Goal: Check status: Check status

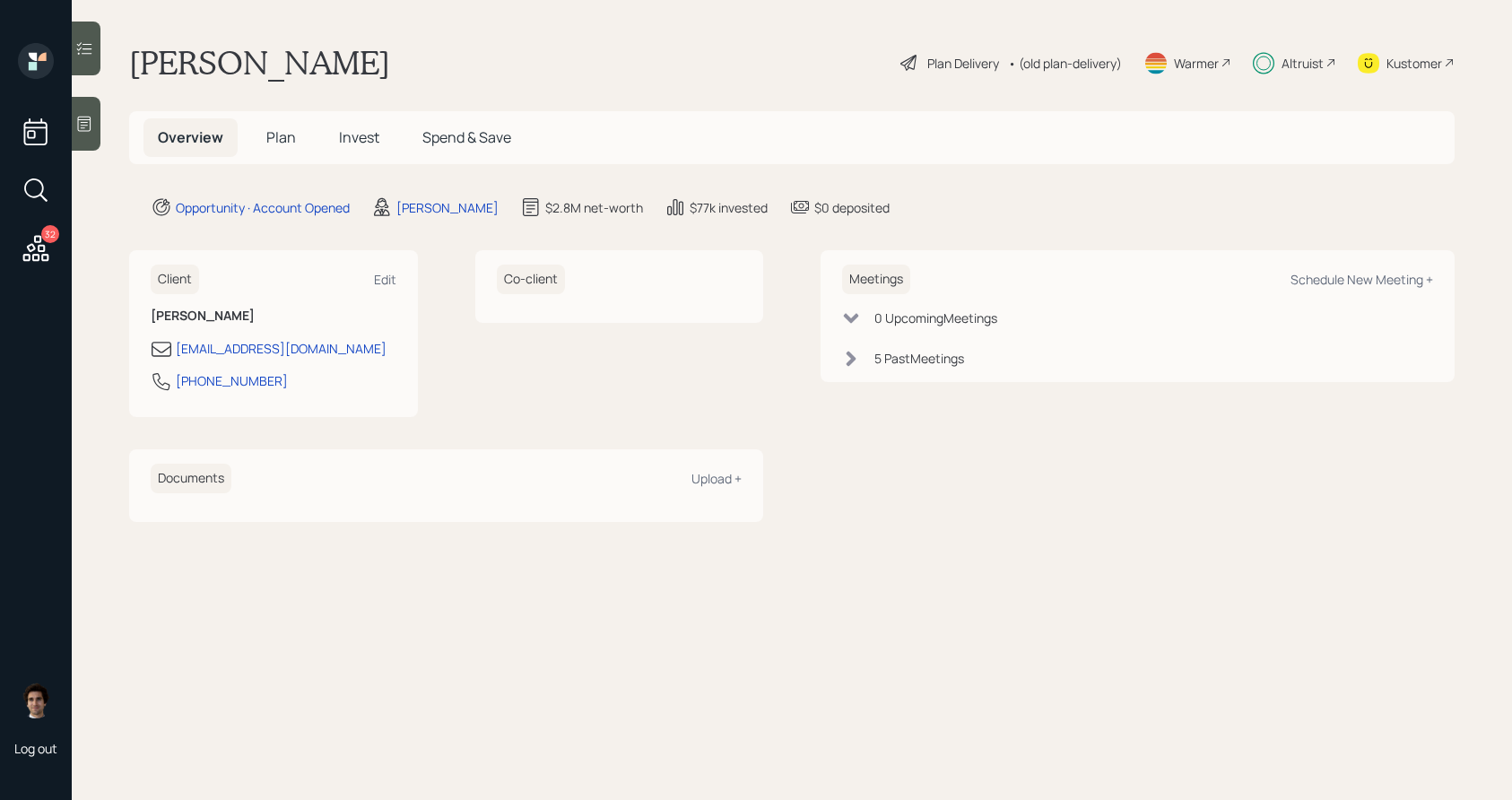
click at [350, 151] on h5 "Invest" at bounding box center [358, 138] width 69 height 39
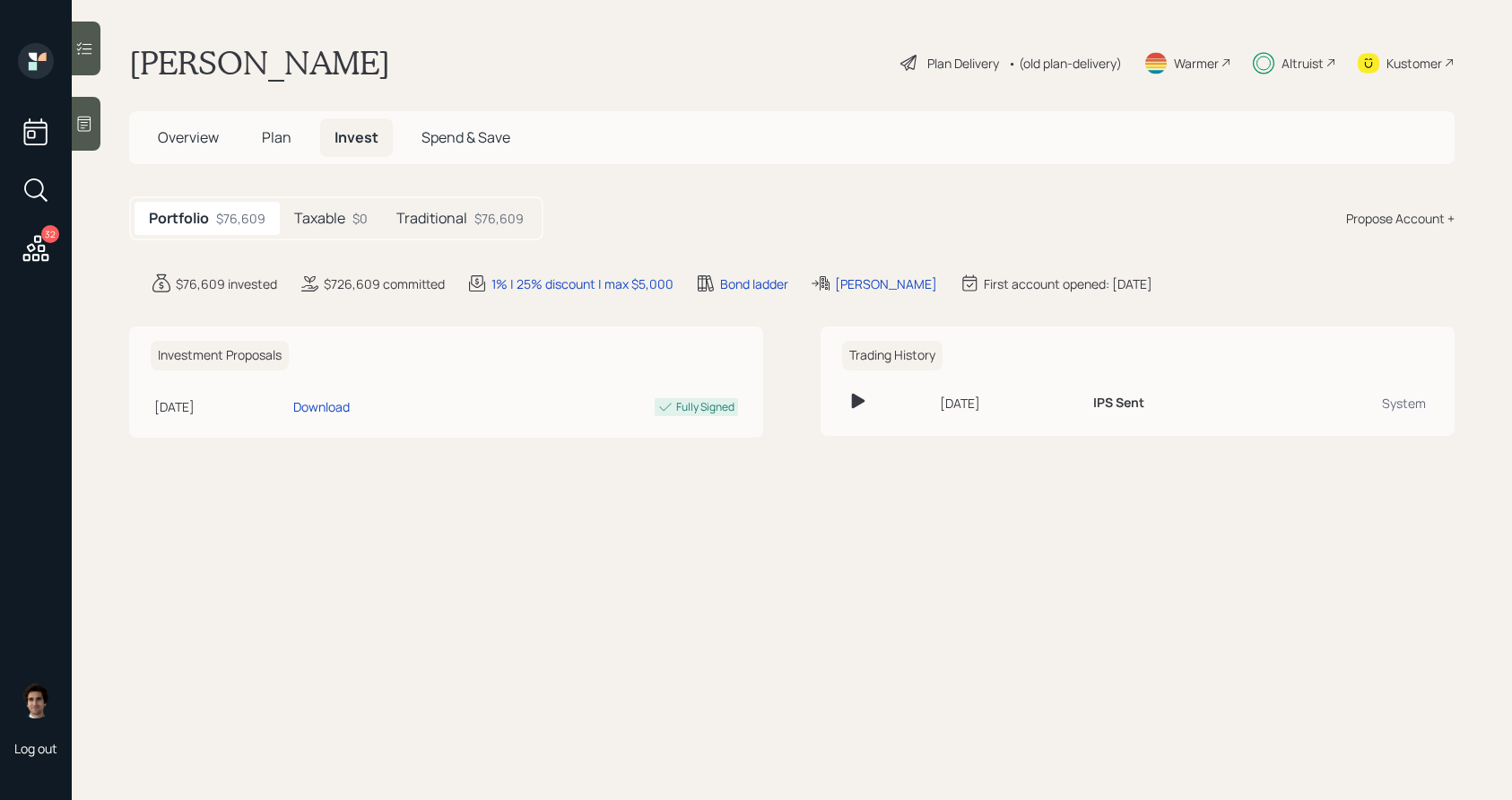
click at [469, 246] on main "[PERSON_NAME] Plan Delivery • (old plan-delivery) Warmer Altruist Kustomer Over…" at bounding box center [791, 400] width 1440 height 800
click at [469, 228] on div "Traditional $76,609" at bounding box center [460, 218] width 156 height 33
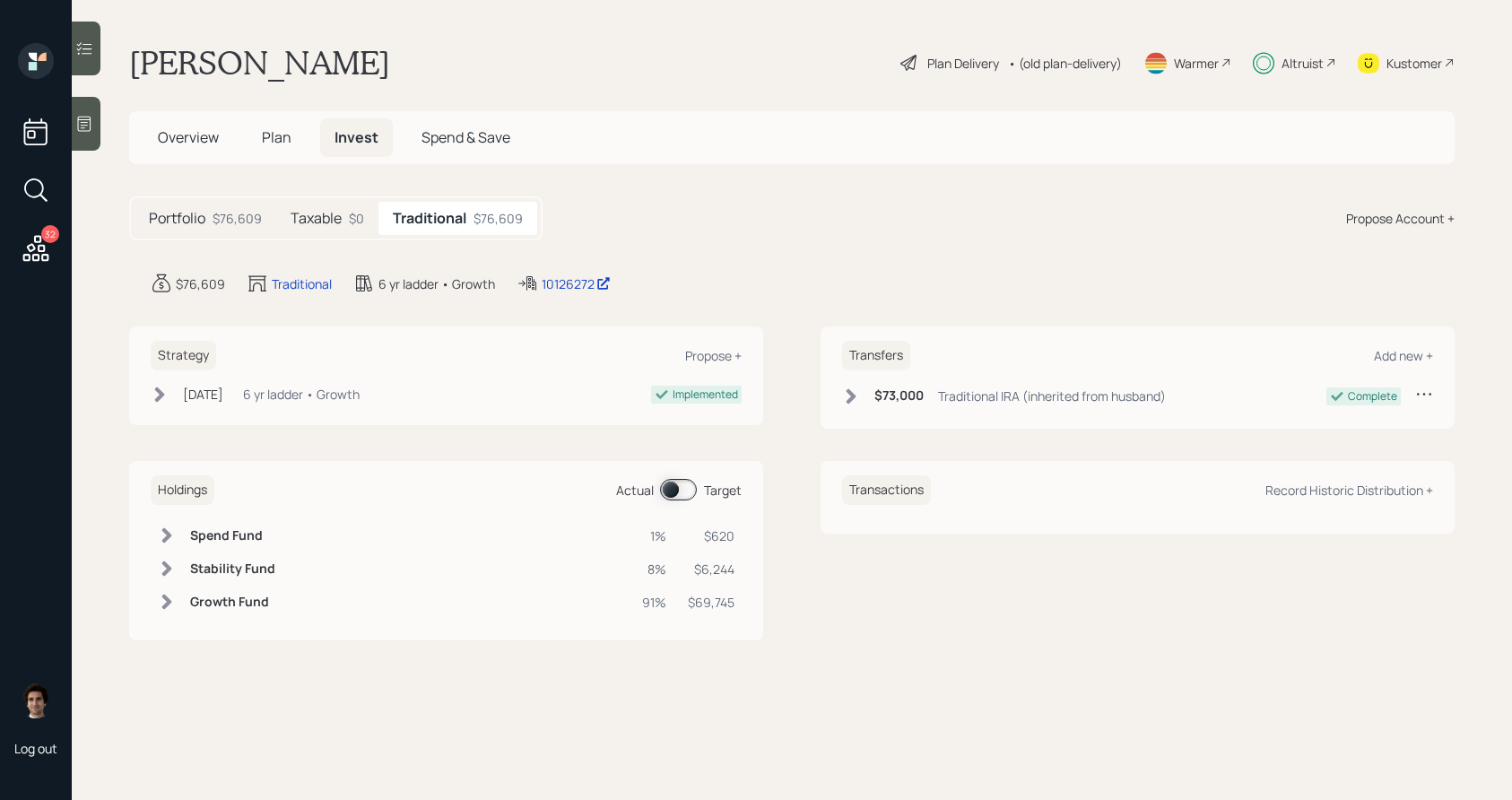
click at [142, 397] on div "Strategy Propose + [DATE] [DATE] 2:35 PM EDT 6 yr ladder • Growth Implemented" at bounding box center [446, 375] width 634 height 98
click at [151, 397] on icon at bounding box center [159, 394] width 18 height 18
